Goal: Contribute content: Add original content to the website for others to see

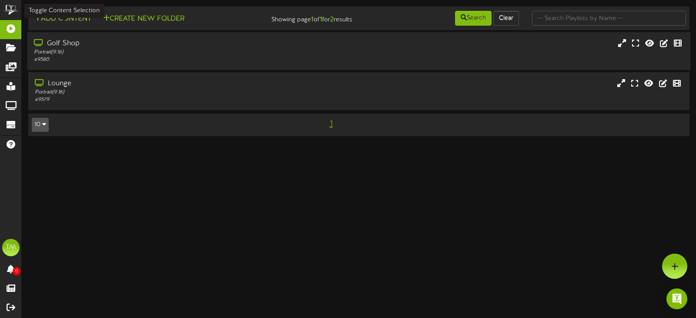
drag, startPoint x: 90, startPoint y: 24, endPoint x: 85, endPoint y: 36, distance: 12.9
click at [89, 24] on div "Add Content Create New Folder" at bounding box center [136, 17] width 222 height 15
click at [80, 50] on div "Portrait ( 9:16 )" at bounding box center [165, 52] width 263 height 7
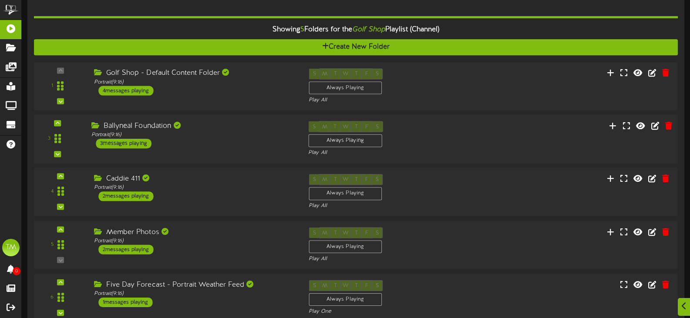
scroll to position [150, 0]
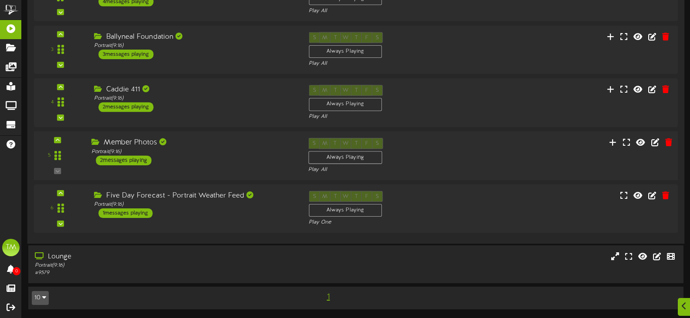
click at [203, 157] on div "Member Photos Portrait ( 9:16 ) 2 messages playing" at bounding box center [193, 151] width 217 height 27
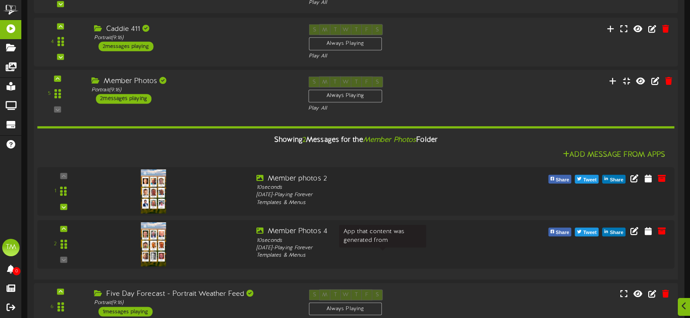
scroll to position [280, 0]
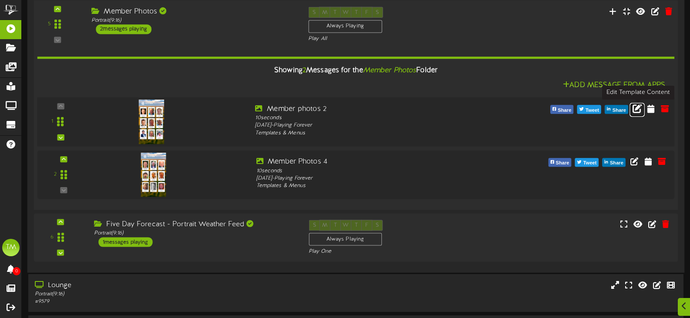
click at [635, 108] on icon at bounding box center [637, 108] width 10 height 10
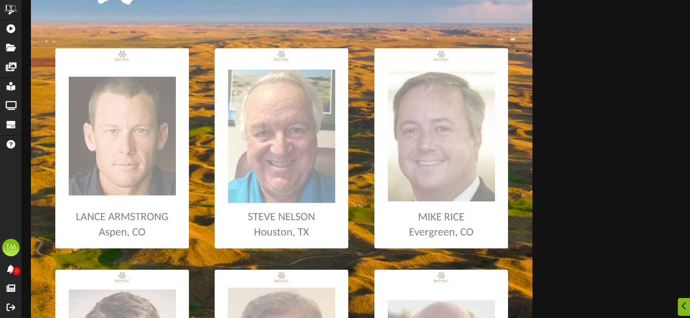
scroll to position [131, 0]
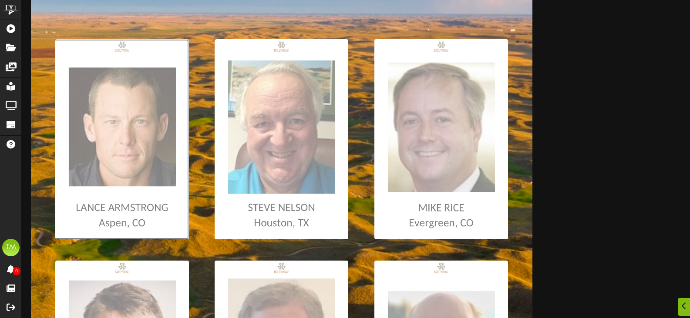
type input "**********"
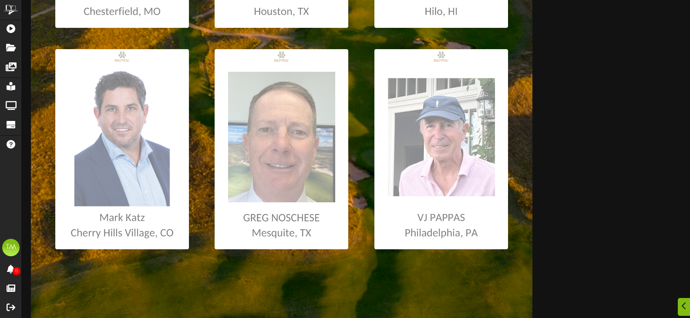
scroll to position [566, 0]
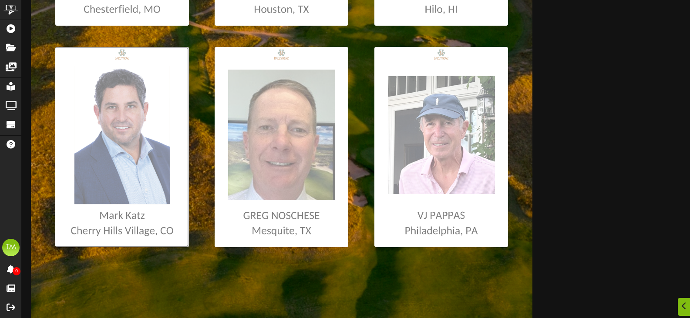
type input "**********"
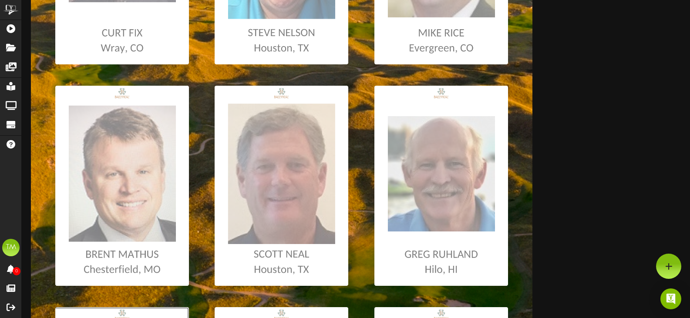
scroll to position [305, 0]
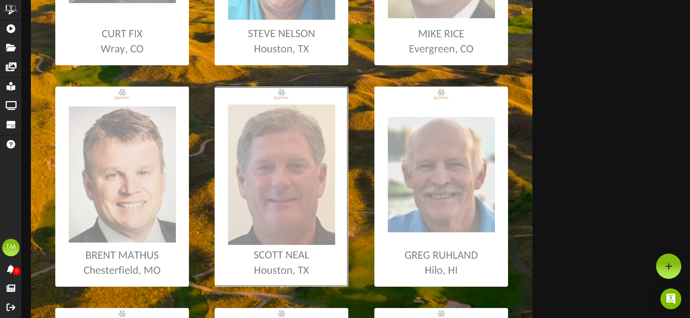
type input "**********"
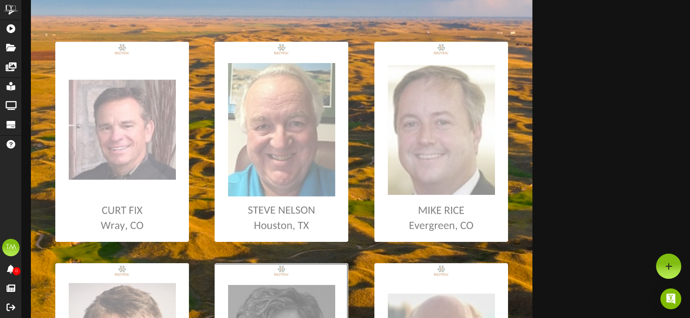
scroll to position [0, 0]
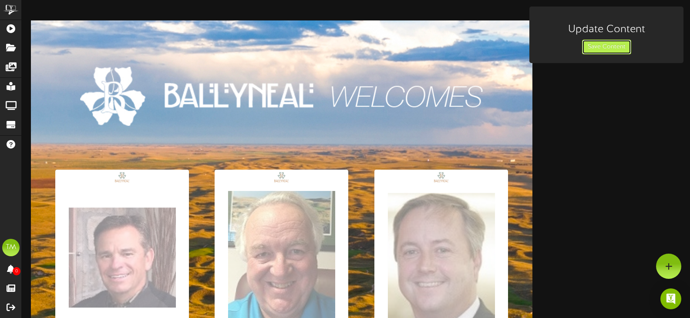
click at [600, 46] on button "Save Content" at bounding box center [606, 47] width 49 height 15
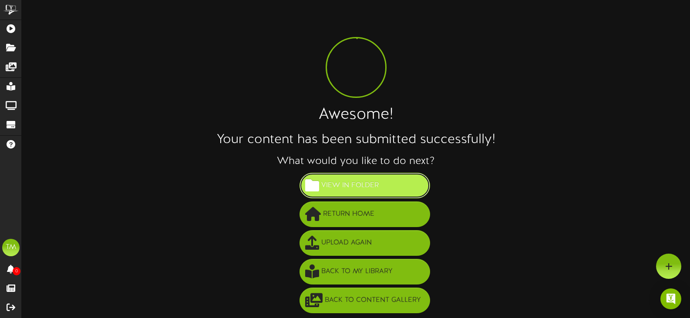
click at [362, 189] on span "View in Folder" at bounding box center [350, 185] width 62 height 14
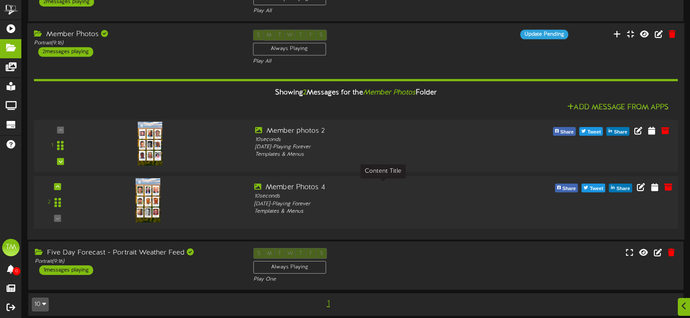
scroll to position [224, 0]
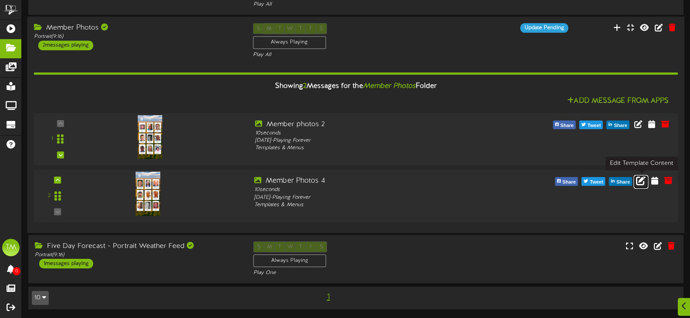
click at [640, 178] on icon at bounding box center [641, 181] width 10 height 10
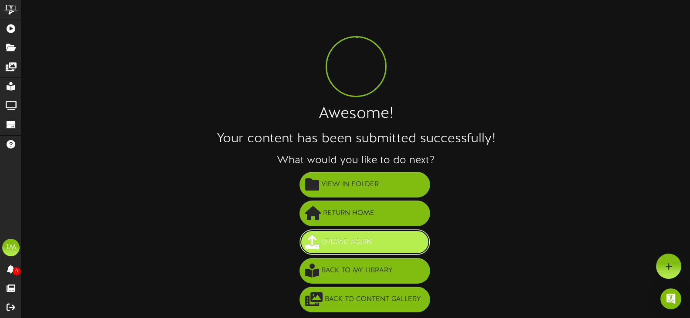
click at [358, 234] on button "Upload Again" at bounding box center [364, 242] width 131 height 26
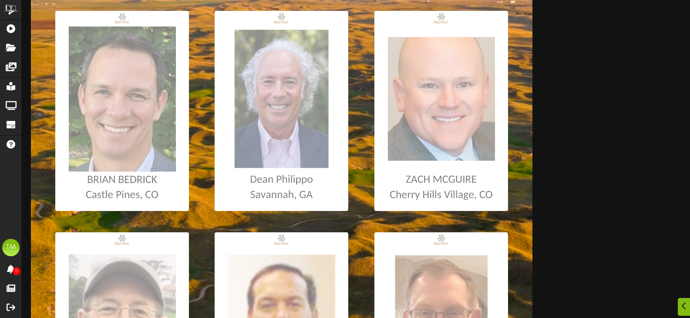
scroll to position [174, 0]
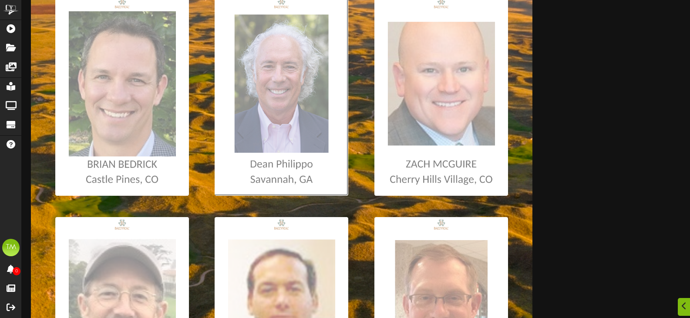
type input "**********"
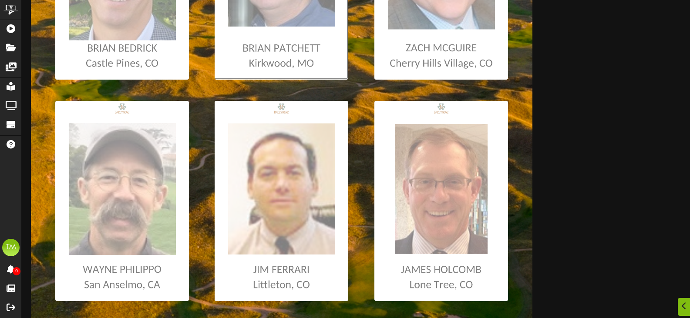
scroll to position [305, 0]
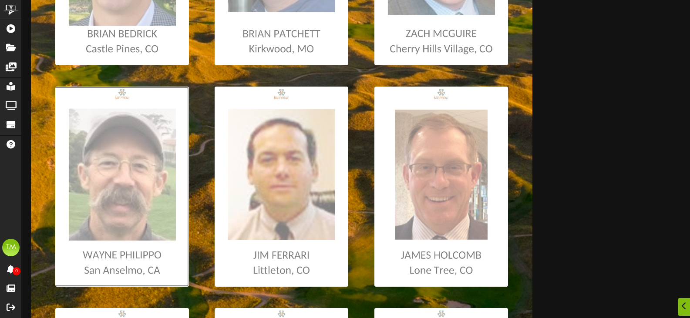
type input "**********"
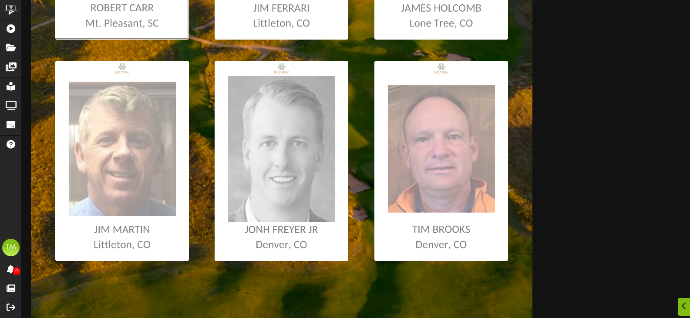
scroll to position [566, 0]
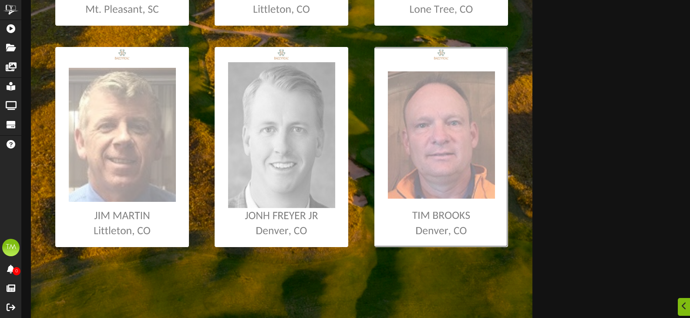
click at [419, 191] on input "file" at bounding box center [5, 147] width 1006 height 200
type input "**********"
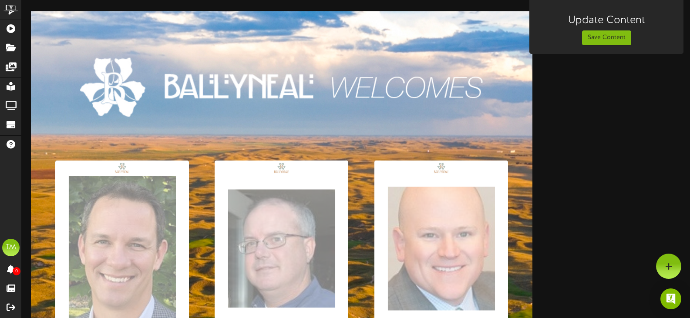
scroll to position [0, 0]
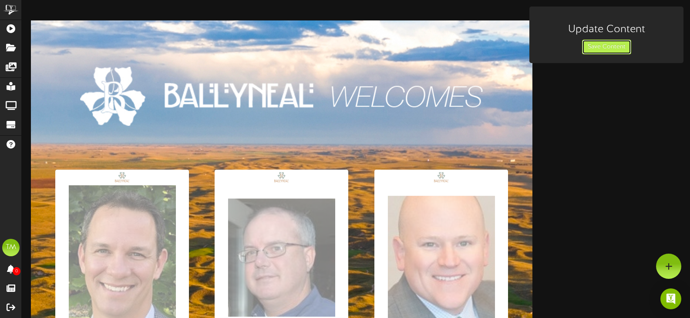
click at [606, 45] on button "Save Content" at bounding box center [606, 47] width 49 height 15
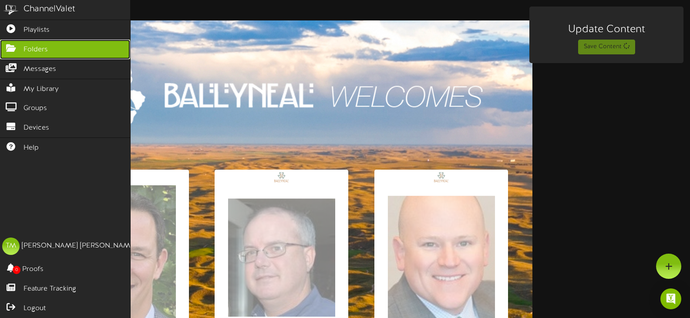
click at [30, 42] on link "Folders" at bounding box center [65, 50] width 130 height 20
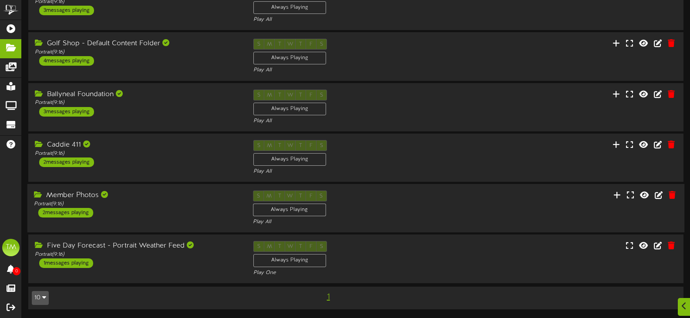
click at [156, 198] on div "Member Photos" at bounding box center [137, 196] width 206 height 10
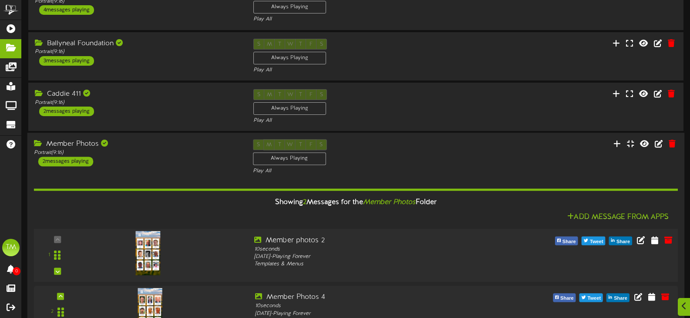
scroll to position [194, 0]
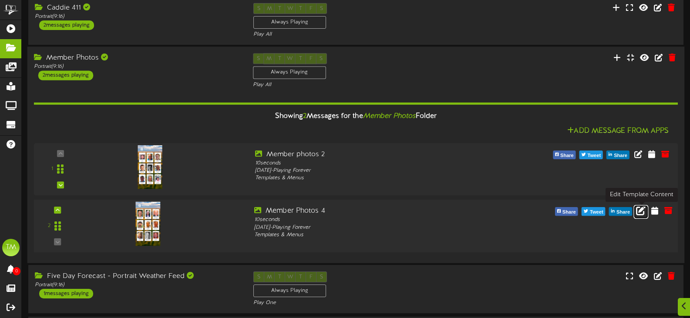
click at [642, 210] on icon at bounding box center [641, 211] width 10 height 10
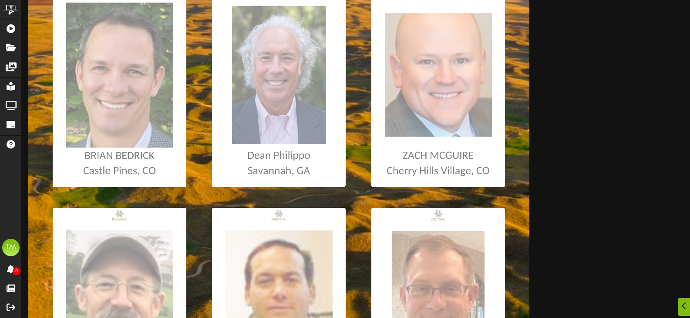
scroll to position [218, 0]
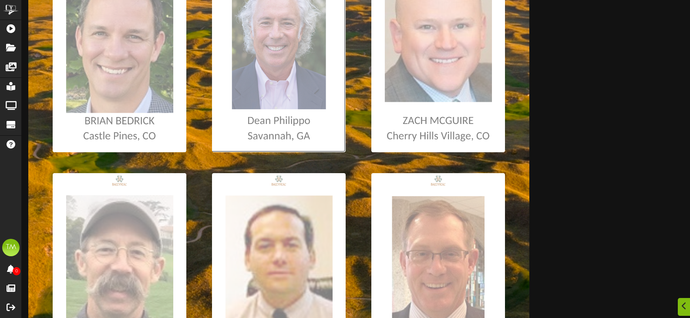
type input "**********"
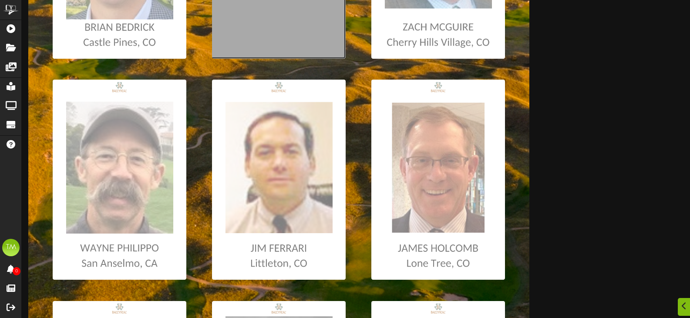
scroll to position [348, 0]
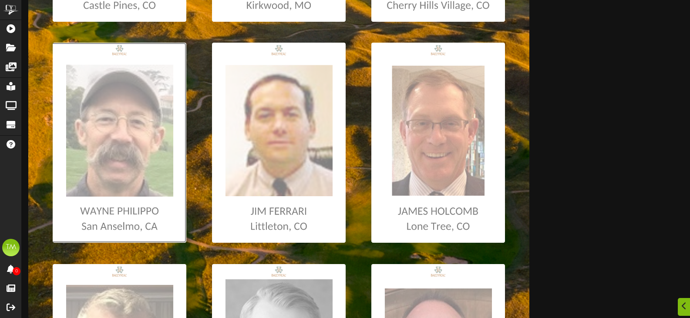
type input "**********"
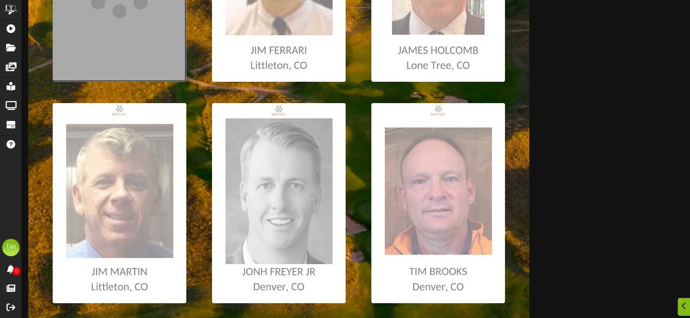
scroll to position [566, 0]
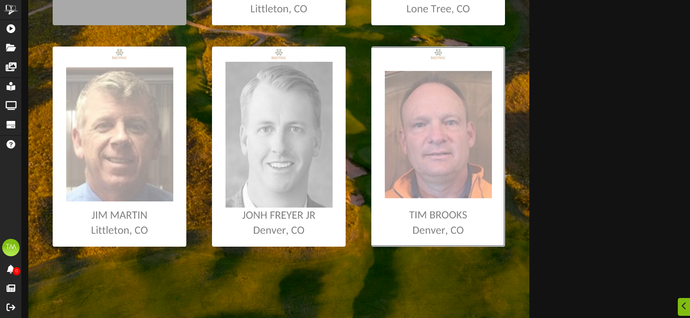
click at [404, 210] on input "file" at bounding box center [2, 147] width 1006 height 200
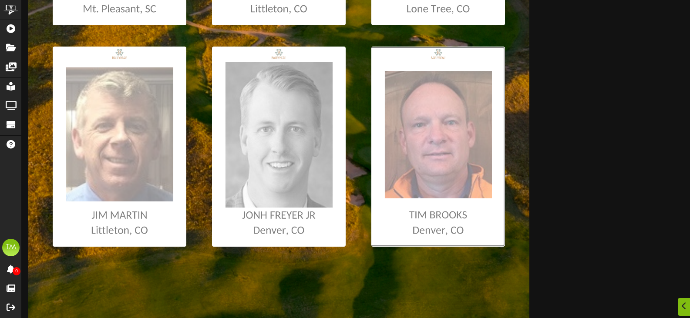
type input "**********"
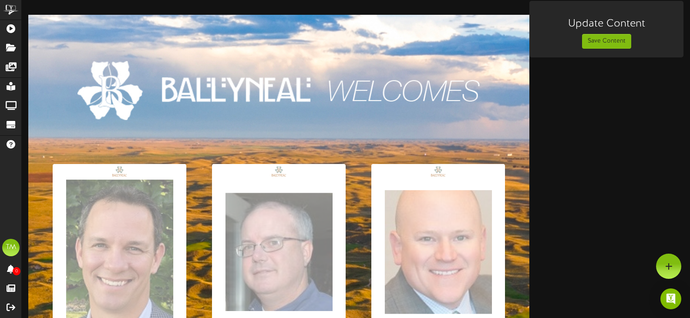
scroll to position [0, 0]
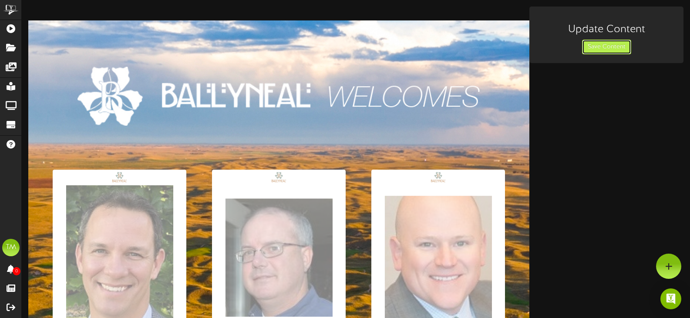
click at [598, 46] on button "Save Content" at bounding box center [606, 47] width 49 height 15
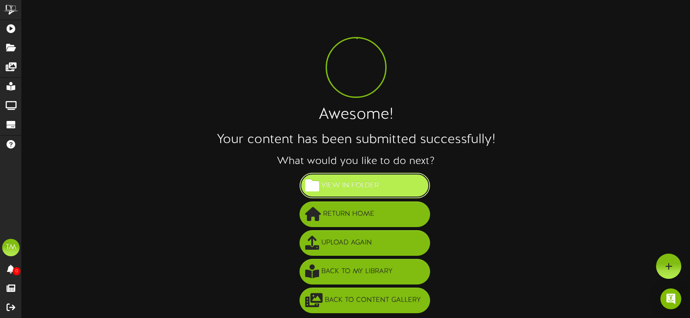
click at [358, 188] on span "View in Folder" at bounding box center [350, 185] width 62 height 14
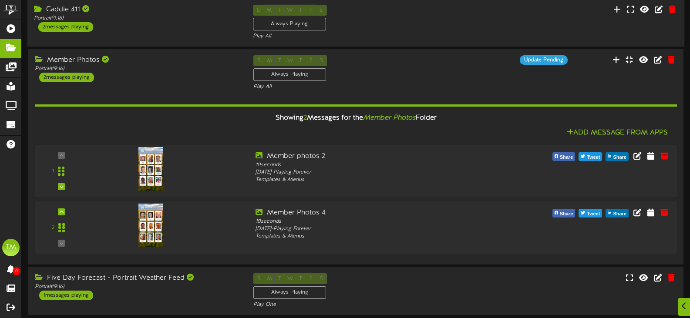
scroll to position [218, 0]
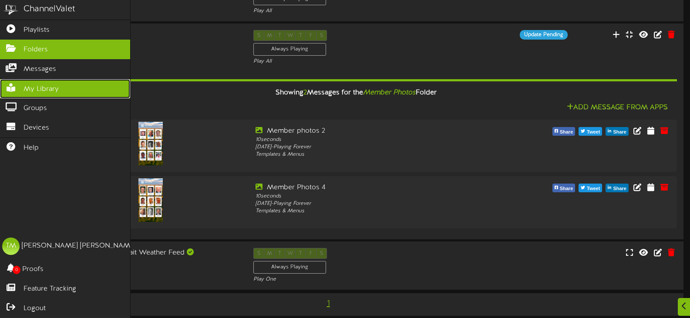
click at [17, 88] on icon at bounding box center [11, 87] width 22 height 7
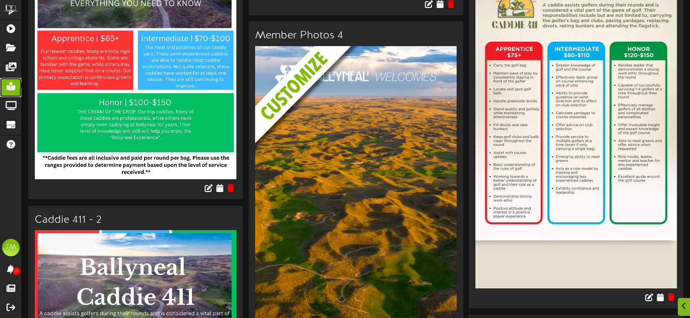
scroll to position [2871, 0]
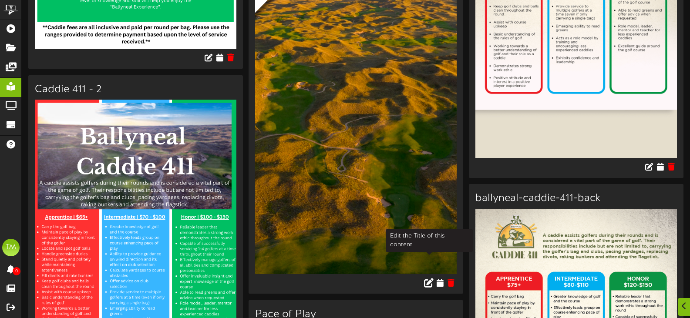
click at [426, 278] on icon at bounding box center [429, 283] width 10 height 10
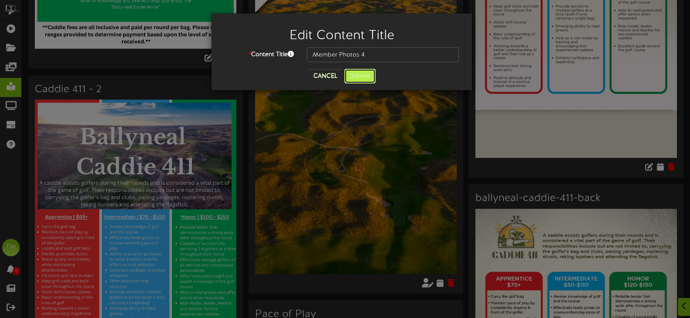
click at [352, 77] on button "Submit" at bounding box center [359, 76] width 31 height 15
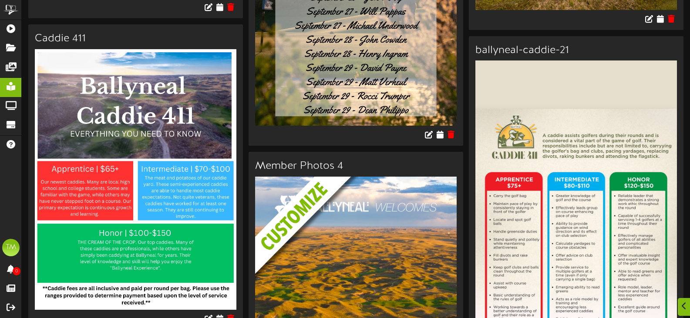
scroll to position [2828, 0]
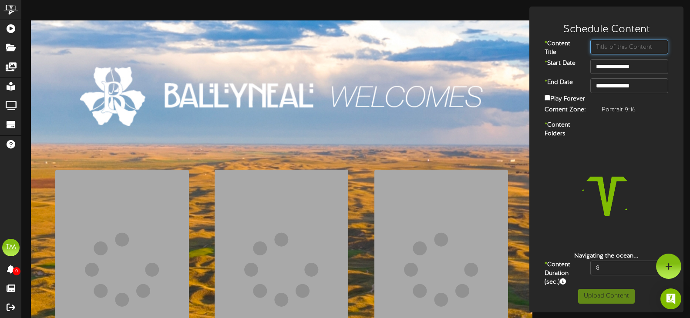
click at [618, 48] on input "text" at bounding box center [629, 47] width 78 height 15
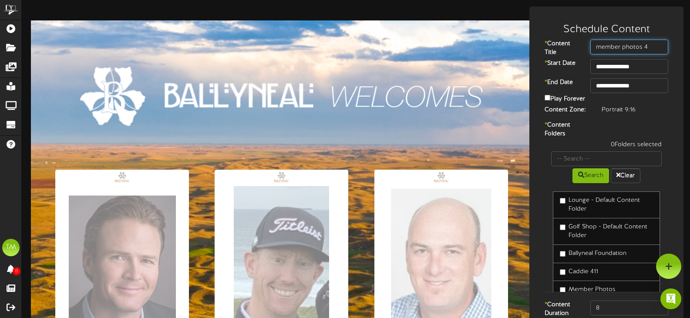
type input "member photos 4"
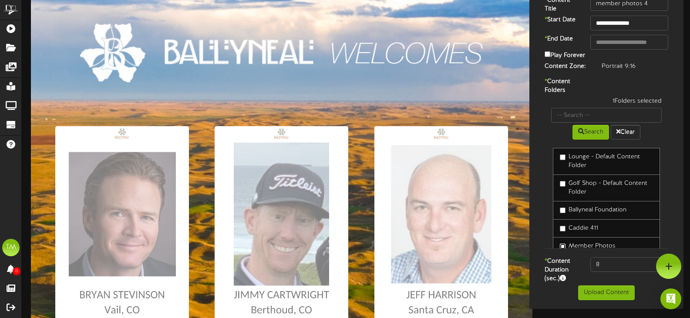
scroll to position [26, 0]
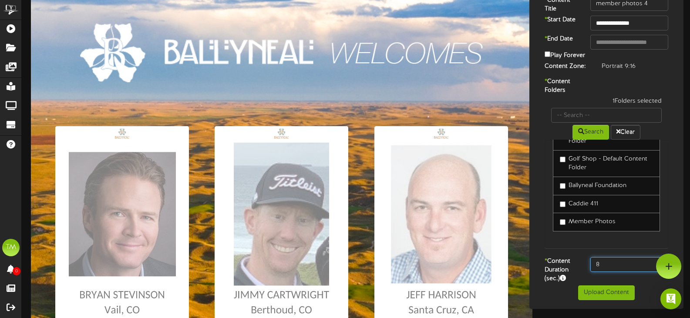
drag, startPoint x: 606, startPoint y: 265, endPoint x: 590, endPoint y: 267, distance: 16.2
click at [590, 267] on input "8" at bounding box center [629, 264] width 78 height 15
type input "10"
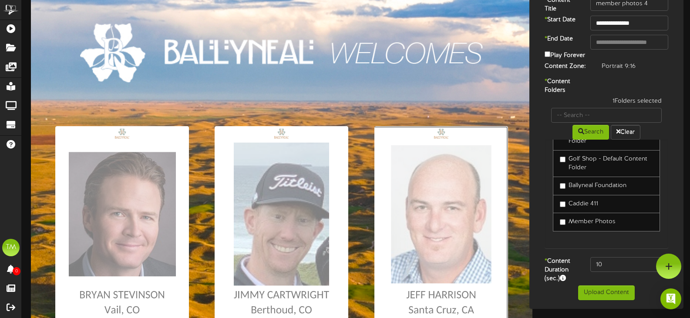
click at [459, 261] on input "file" at bounding box center [5, 226] width 1006 height 200
type input "**********"
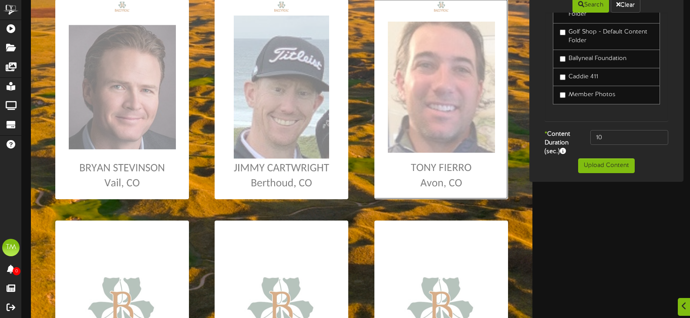
scroll to position [174, 0]
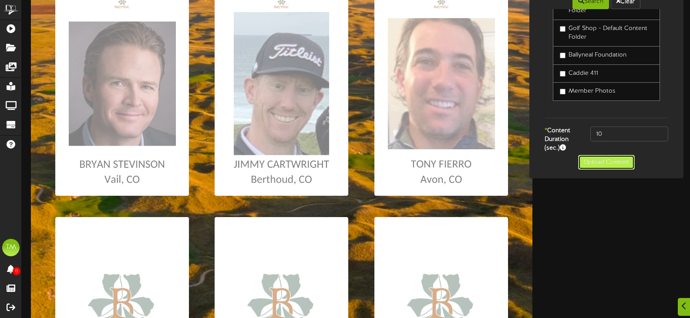
click at [598, 163] on button "Upload Content" at bounding box center [606, 162] width 57 height 15
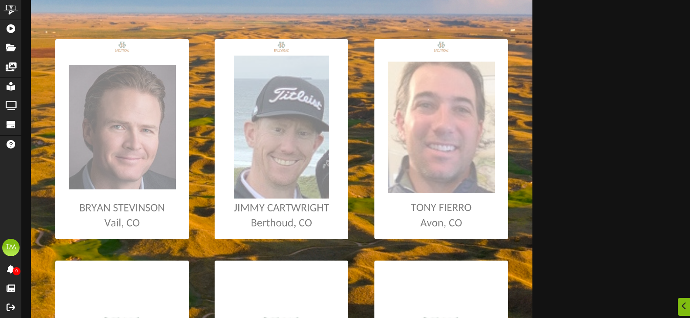
scroll to position [1, 0]
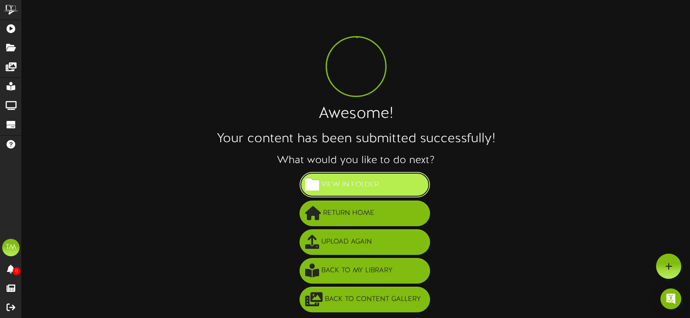
click at [349, 192] on button "View in Folder" at bounding box center [364, 185] width 131 height 26
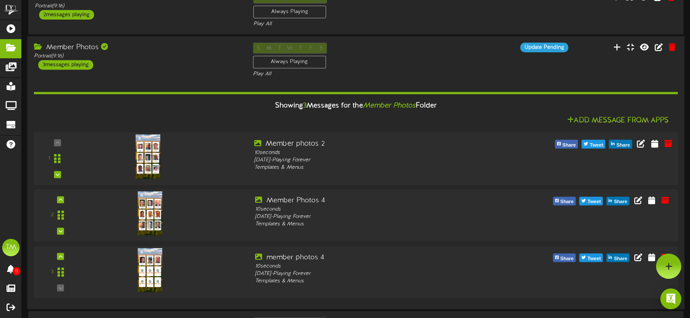
scroll to position [150, 0]
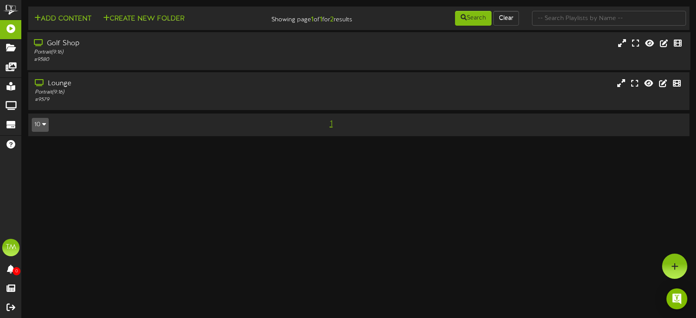
click at [107, 45] on div "Golf Shop" at bounding box center [165, 44] width 263 height 10
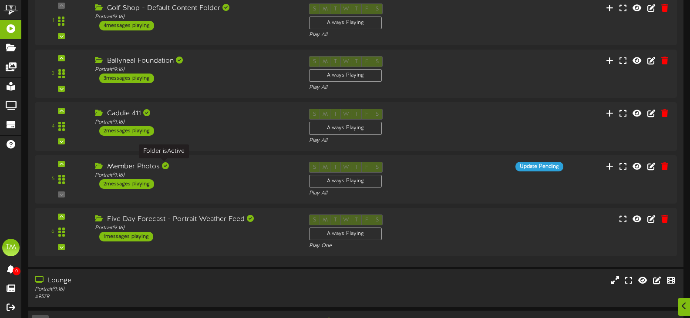
scroll to position [150, 0]
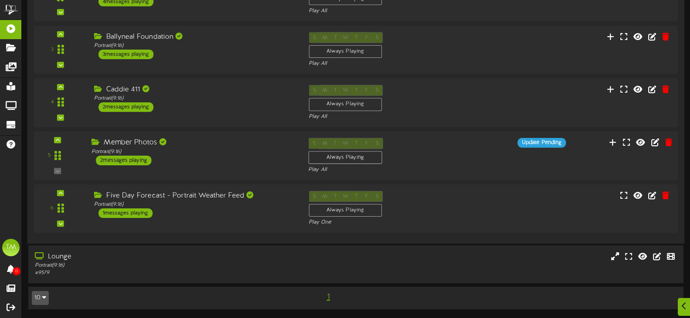
click at [219, 157] on div "Member Photos Portrait ( 9:16 ) 2 messages playing" at bounding box center [193, 151] width 217 height 27
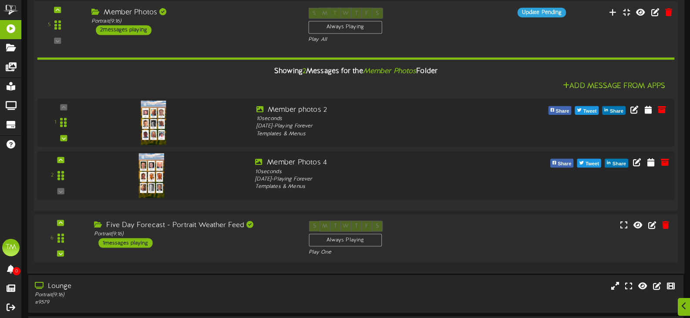
scroll to position [280, 0]
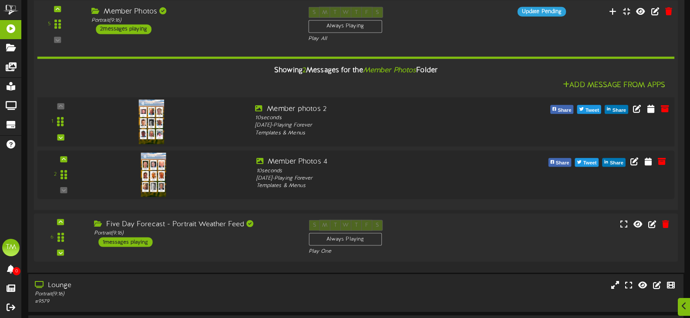
click at [156, 119] on img at bounding box center [151, 122] width 25 height 44
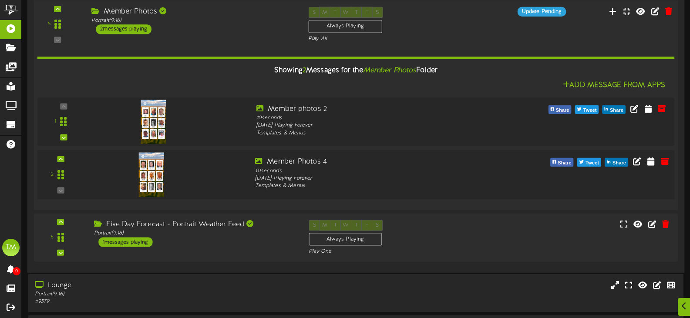
click at [151, 163] on img at bounding box center [151, 174] width 25 height 44
